Goal: Task Accomplishment & Management: Manage account settings

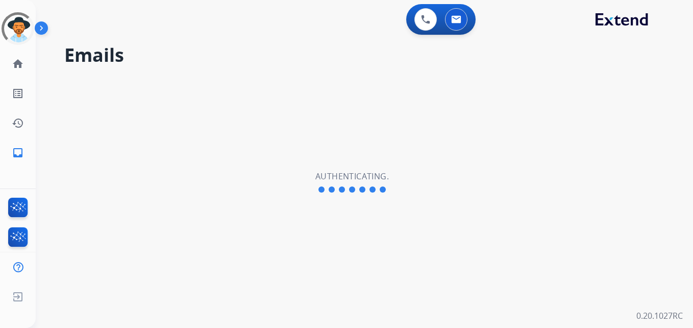
select select "**********"
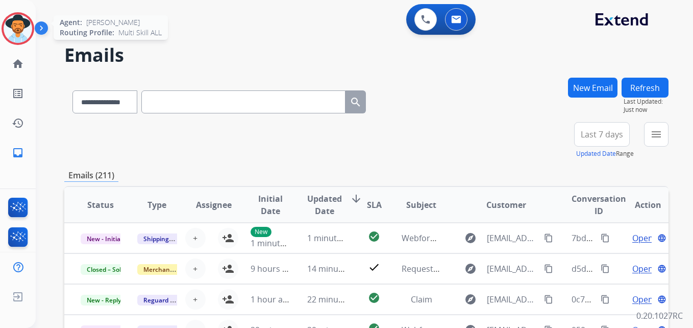
click at [16, 19] on img at bounding box center [18, 28] width 29 height 29
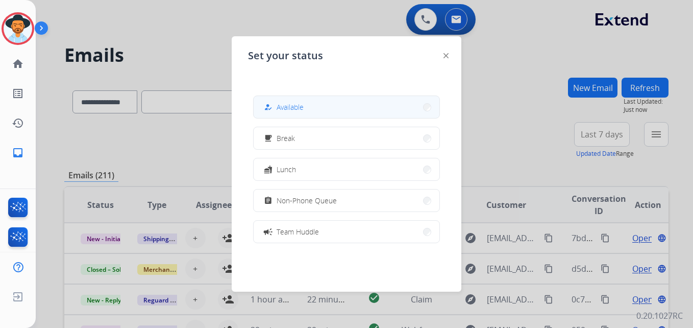
click at [272, 112] on div "how_to_reg" at bounding box center [269, 107] width 15 height 12
